Goal: Information Seeking & Learning: Learn about a topic

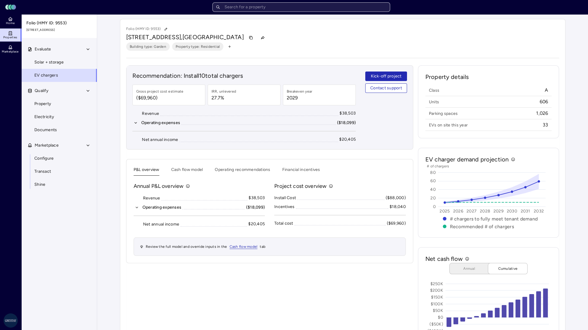
click at [257, 8] on input "text" at bounding box center [301, 6] width 178 height 9
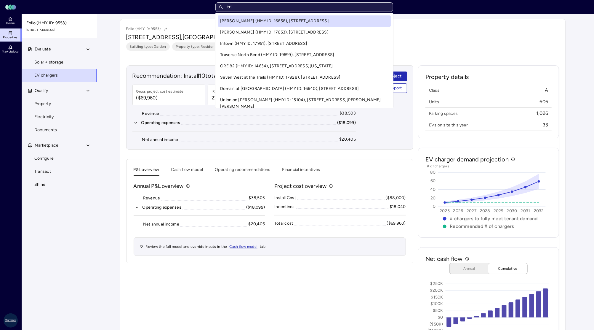
type input "trio"
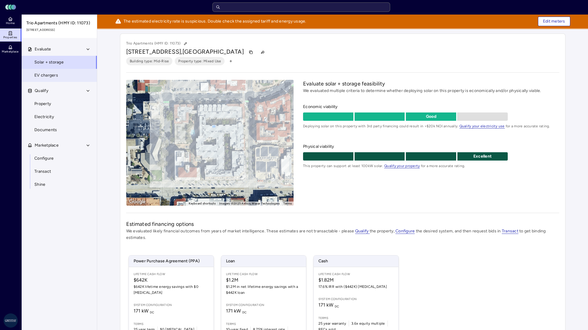
click at [74, 75] on link "EV chargers" at bounding box center [59, 75] width 76 height 13
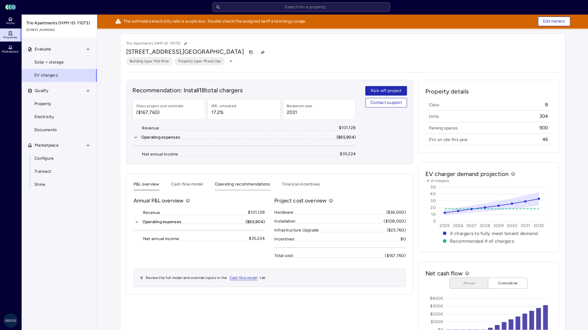
click at [255, 185] on button "Operating recommendations" at bounding box center [242, 185] width 55 height 9
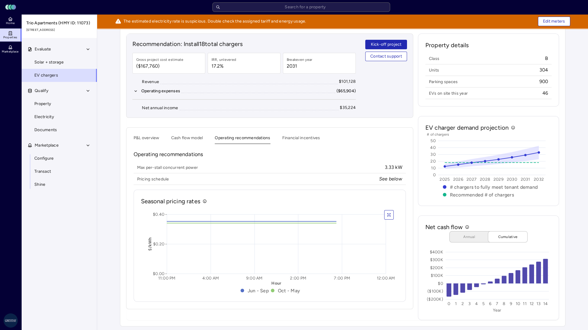
scroll to position [47, 0]
click at [297, 137] on button "Financial incentives" at bounding box center [301, 138] width 38 height 9
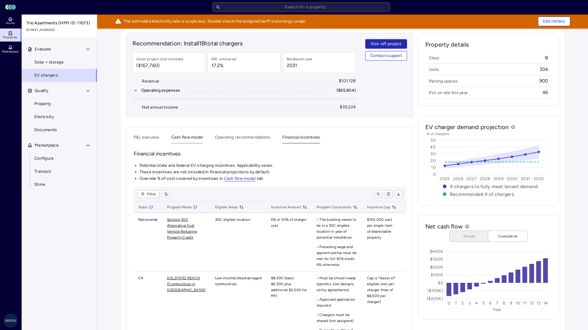
click at [194, 140] on button "Cash flow model" at bounding box center [187, 138] width 32 height 9
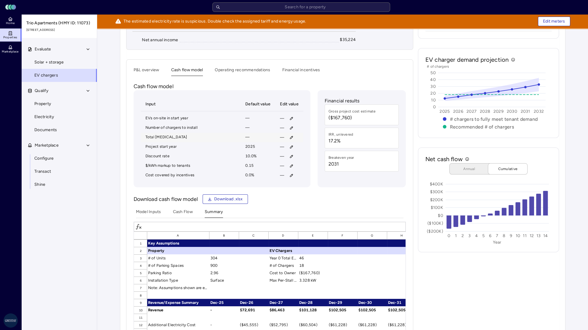
scroll to position [126, 0]
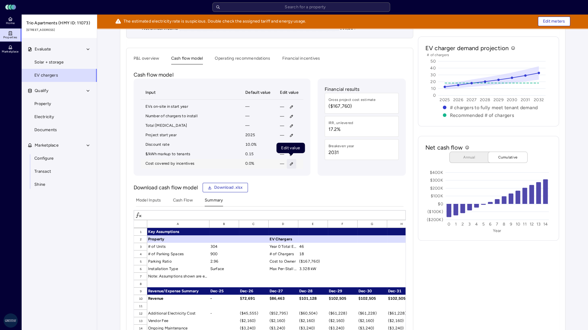
click at [290, 161] on icon "button" at bounding box center [292, 163] width 4 height 4
type input "50"
click at [314, 201] on button "Save" at bounding box center [319, 200] width 20 height 9
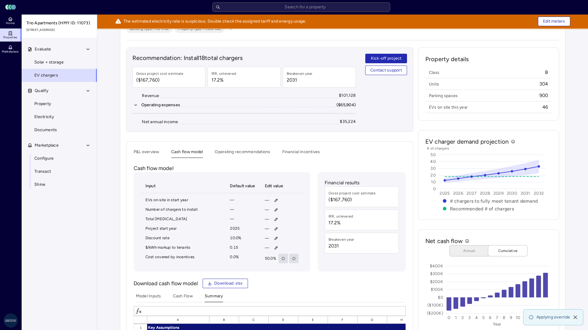
scroll to position [7, 0]
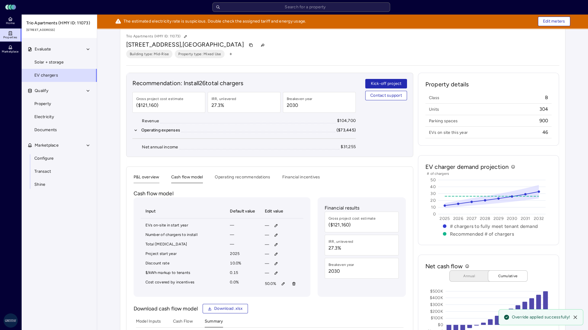
click at [148, 177] on button "P&L overview" at bounding box center [147, 178] width 26 height 9
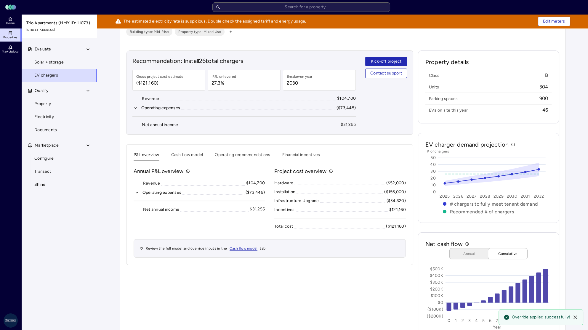
scroll to position [47, 0]
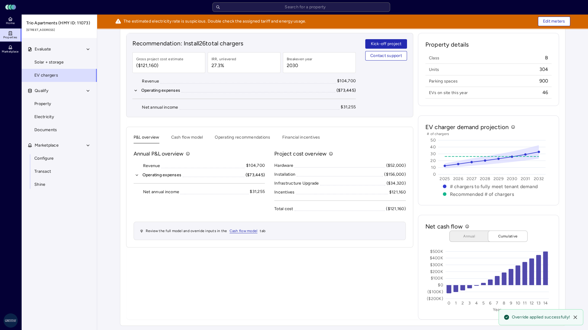
click at [279, 271] on div "Recommendation: Install 26 total chargers Gross project cost estimate ($121,160…" at bounding box center [269, 176] width 287 height 286
click at [134, 175] on button "Operating expenses ($73,445)" at bounding box center [200, 175] width 132 height 7
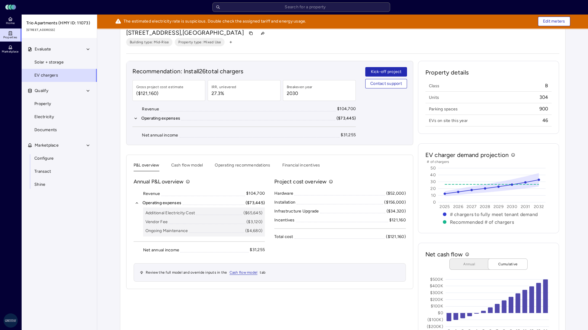
scroll to position [7, 0]
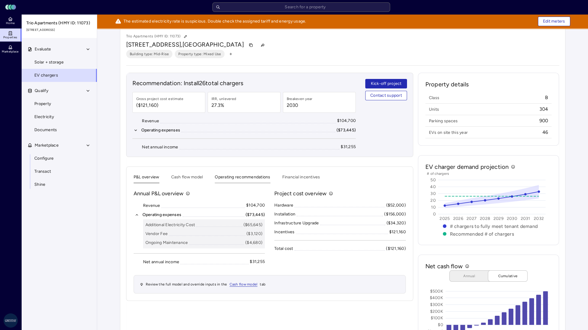
click at [217, 180] on button "Operating recommendations" at bounding box center [242, 178] width 55 height 9
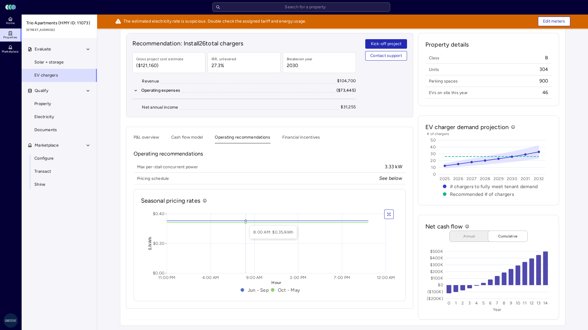
scroll to position [7, 0]
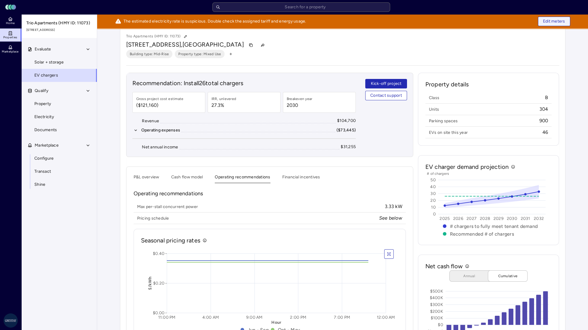
click at [543, 18] on span "Edit meters" at bounding box center [554, 21] width 22 height 7
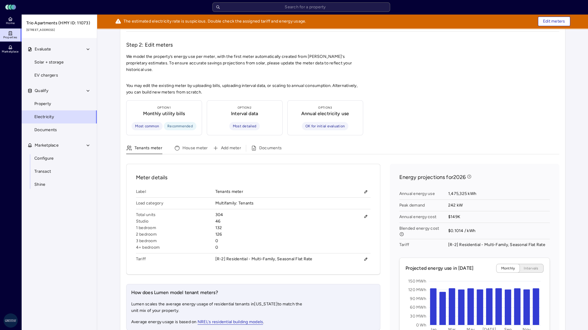
scroll to position [39, 0]
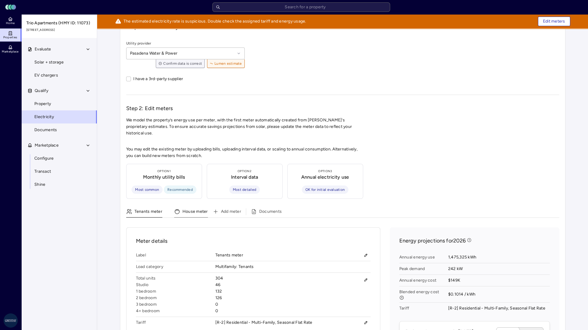
click at [188, 208] on button "House meter" at bounding box center [191, 212] width 34 height 9
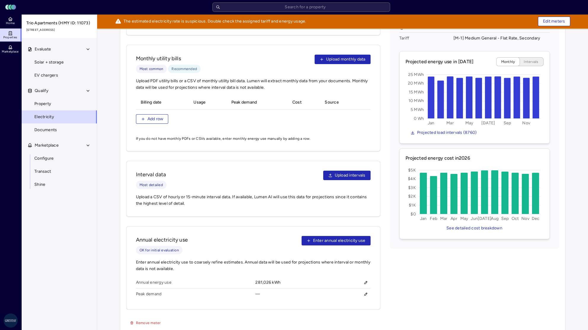
scroll to position [309, 0]
click at [61, 77] on link "EV chargers" at bounding box center [59, 75] width 76 height 13
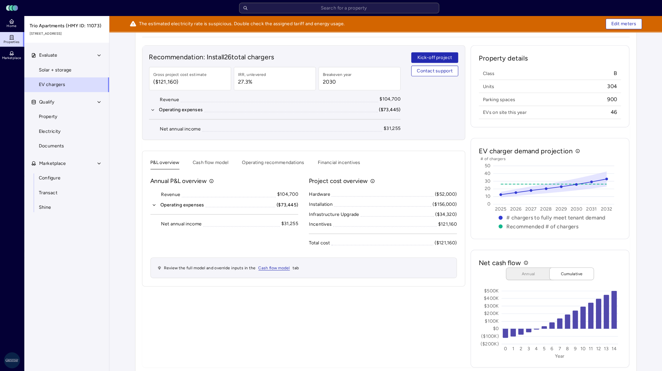
scroll to position [6, 0]
